Goal: Navigation & Orientation: Find specific page/section

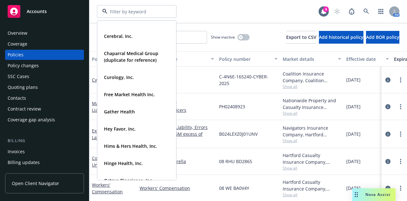
scroll to position [127, 0]
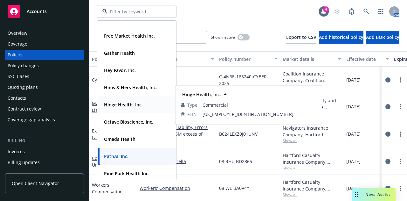
click at [119, 102] on strong "Hinge Health, Inc." at bounding box center [123, 104] width 39 height 6
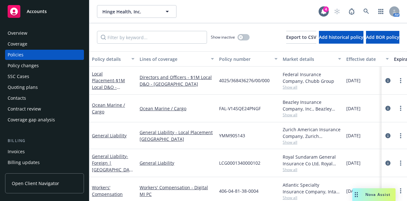
drag, startPoint x: 26, startPoint y: 94, endPoint x: 27, endPoint y: 91, distance: 3.3
click at [26, 94] on div "Contacts" at bounding box center [45, 98] width 74 height 10
click at [27, 89] on div "Quoting plans" at bounding box center [23, 87] width 30 height 10
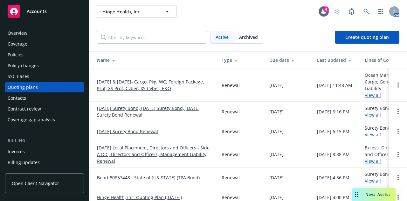
click at [19, 57] on div "Policies" at bounding box center [16, 55] width 16 height 10
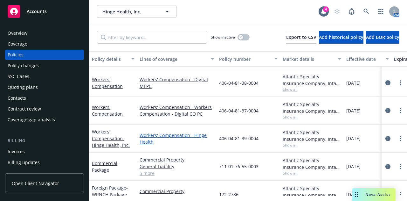
scroll to position [127, 0]
